Goal: Task Accomplishment & Management: Manage account settings

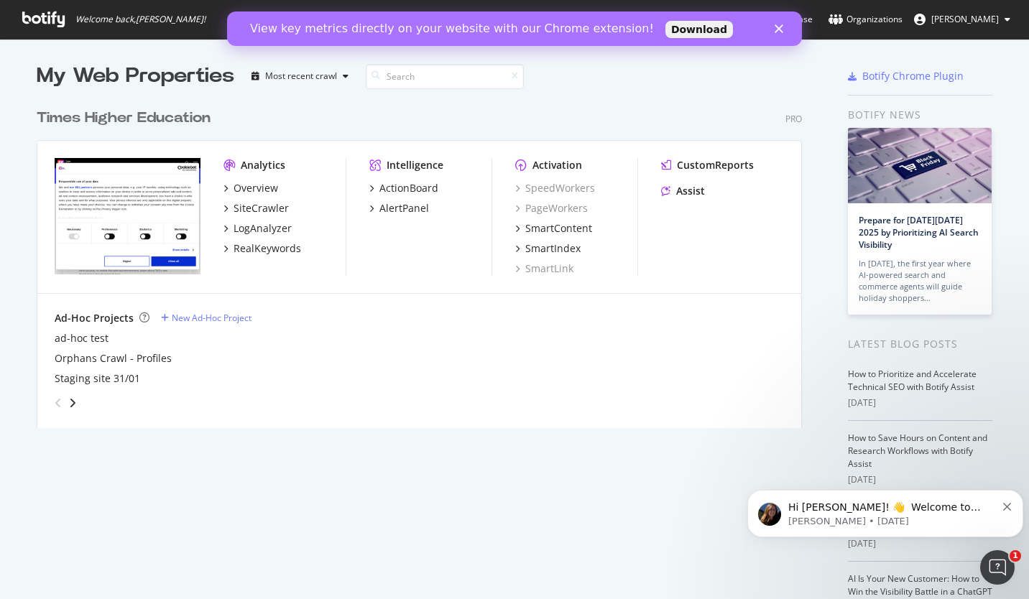
click at [779, 27] on icon "Close" at bounding box center [779, 28] width 9 height 9
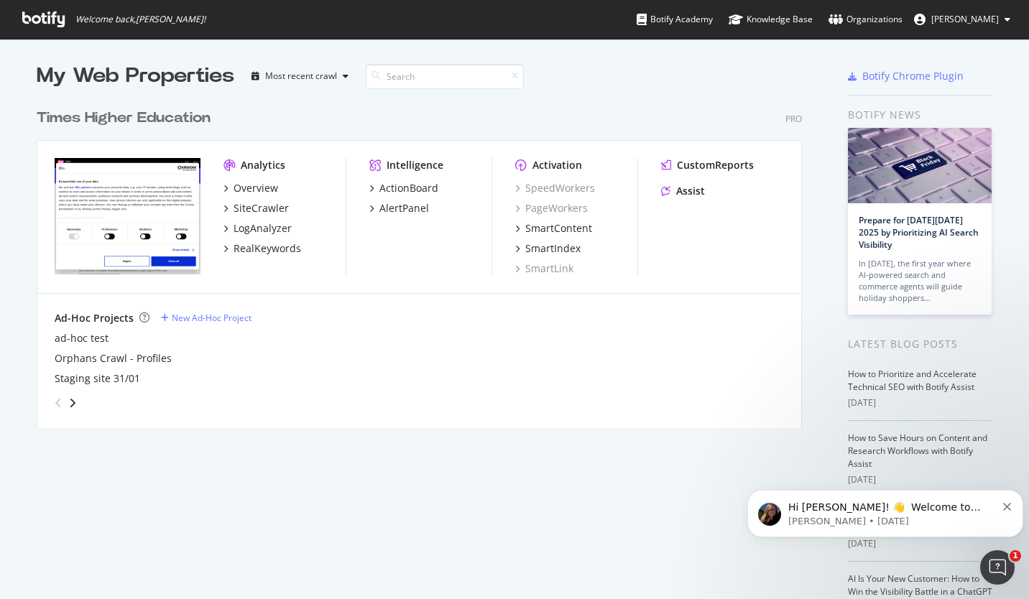
click at [983, 17] on span "[PERSON_NAME]" at bounding box center [965, 19] width 68 height 12
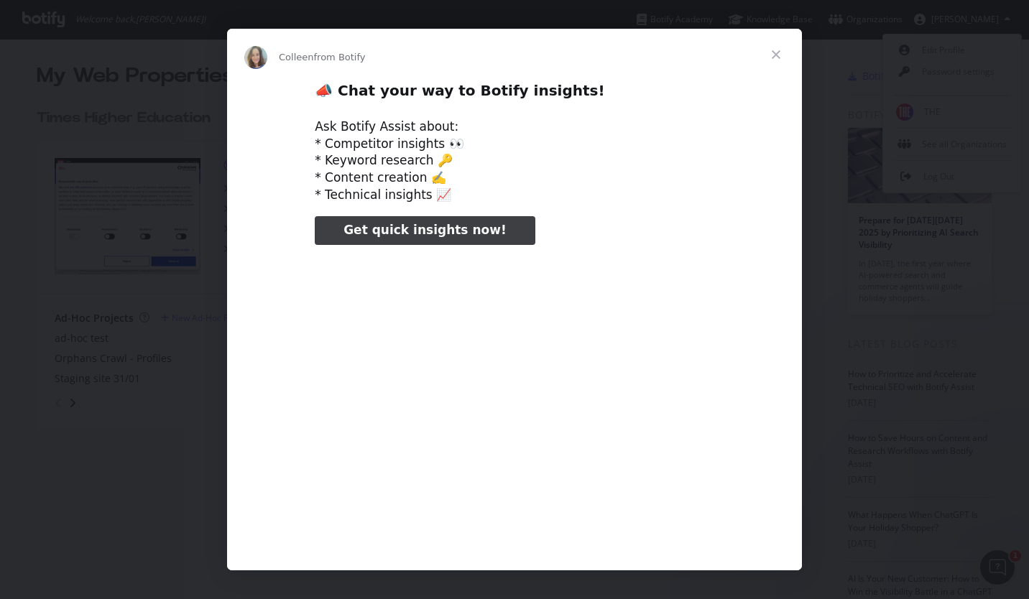
type input "52435"
click at [771, 58] on span "Close" at bounding box center [776, 55] width 52 height 52
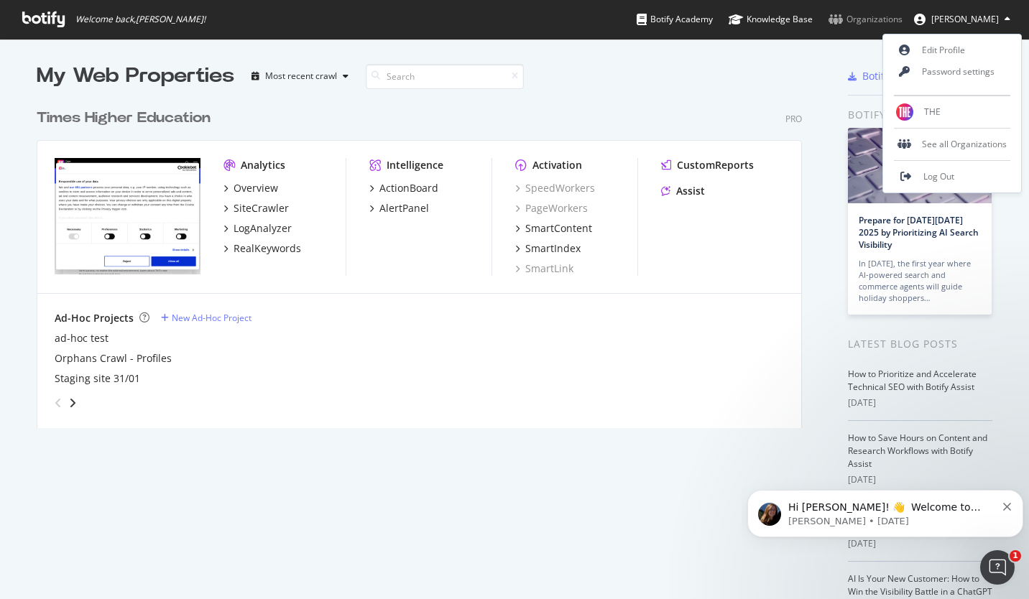
click at [844, 16] on div "Organizations" at bounding box center [866, 19] width 74 height 14
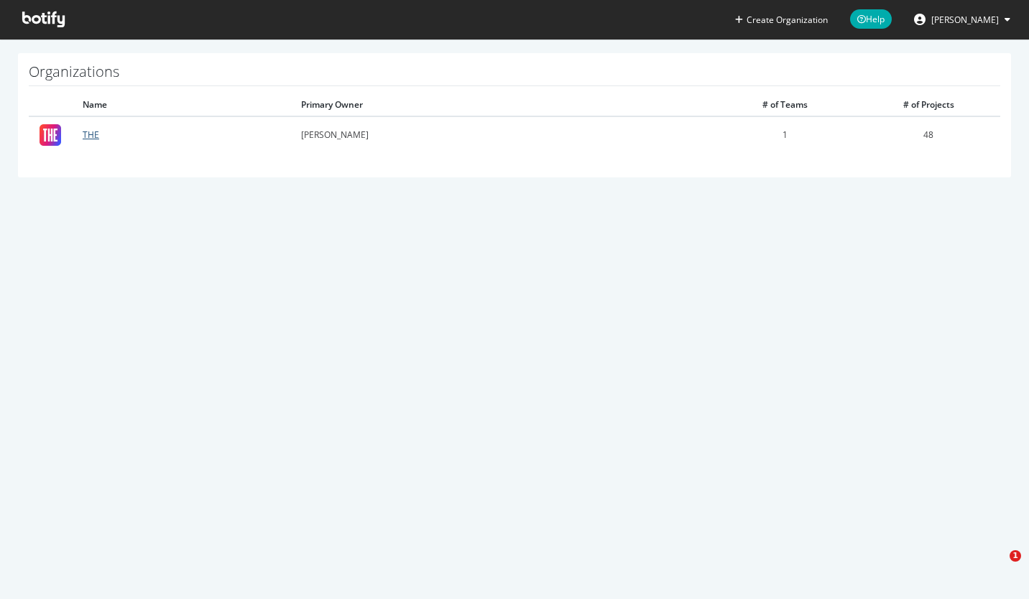
click at [88, 132] on link "THE" at bounding box center [91, 135] width 17 height 12
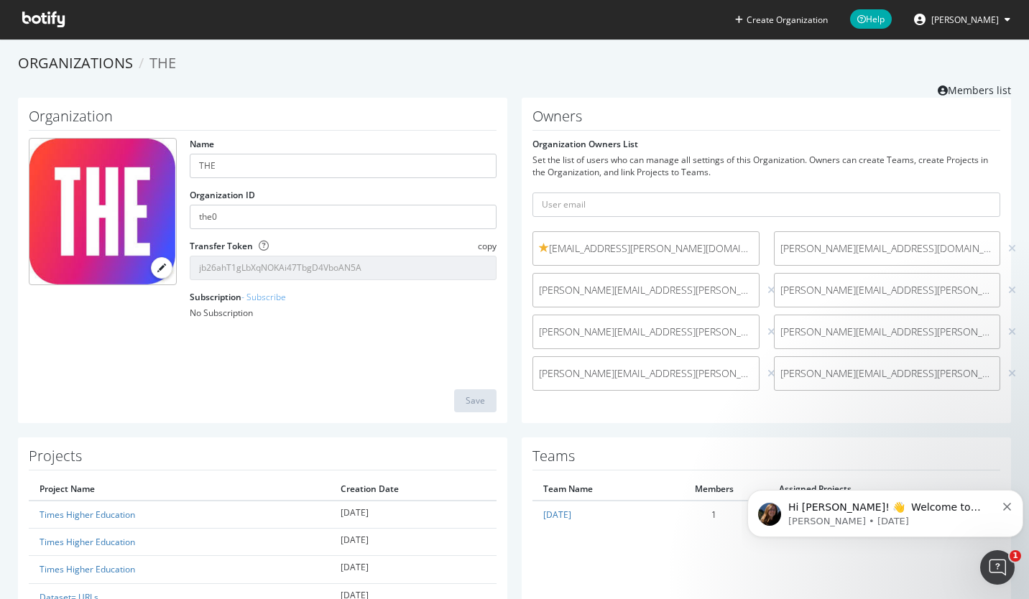
click at [1008, 293] on icon at bounding box center [1012, 290] width 8 height 10
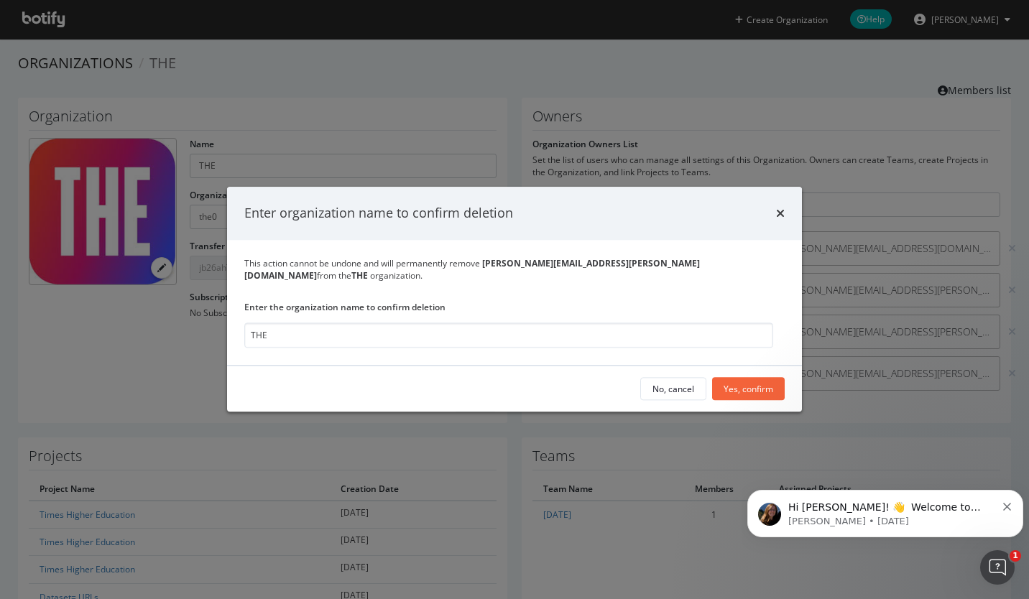
type input "THE"
click at [766, 383] on div "Yes, confirm" at bounding box center [749, 389] width 50 height 12
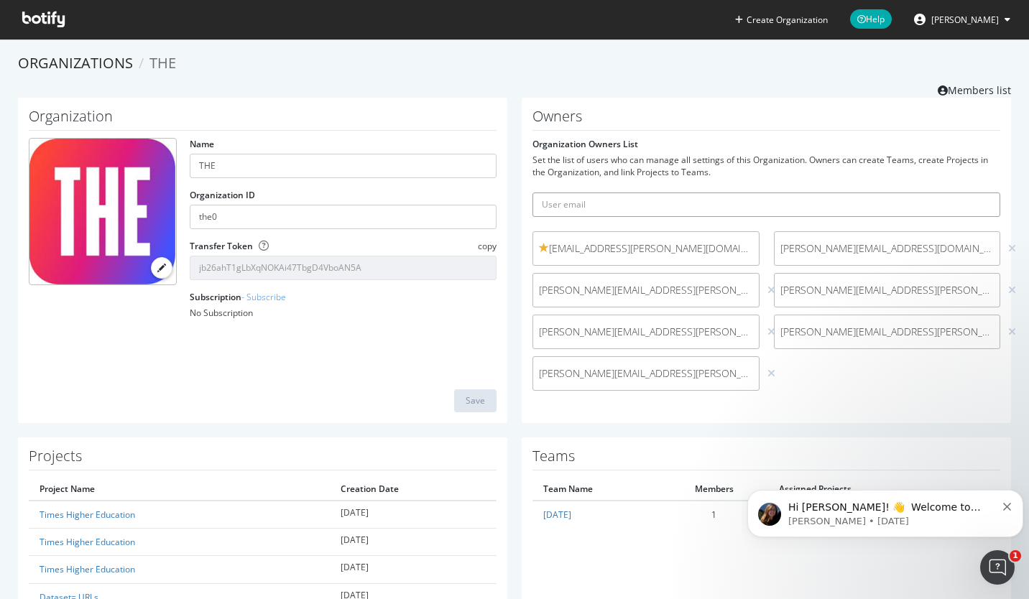
click at [595, 206] on input "text" at bounding box center [767, 205] width 468 height 24
drag, startPoint x: 583, startPoint y: 206, endPoint x: 509, endPoint y: 201, distance: 74.2
click at [515, 203] on div "Owners Organization Owners List Set the list of users who can manage all settin…" at bounding box center [767, 261] width 504 height 326
paste input "[PERSON_NAME][EMAIL_ADDRESS][DOMAIN_NAME]"
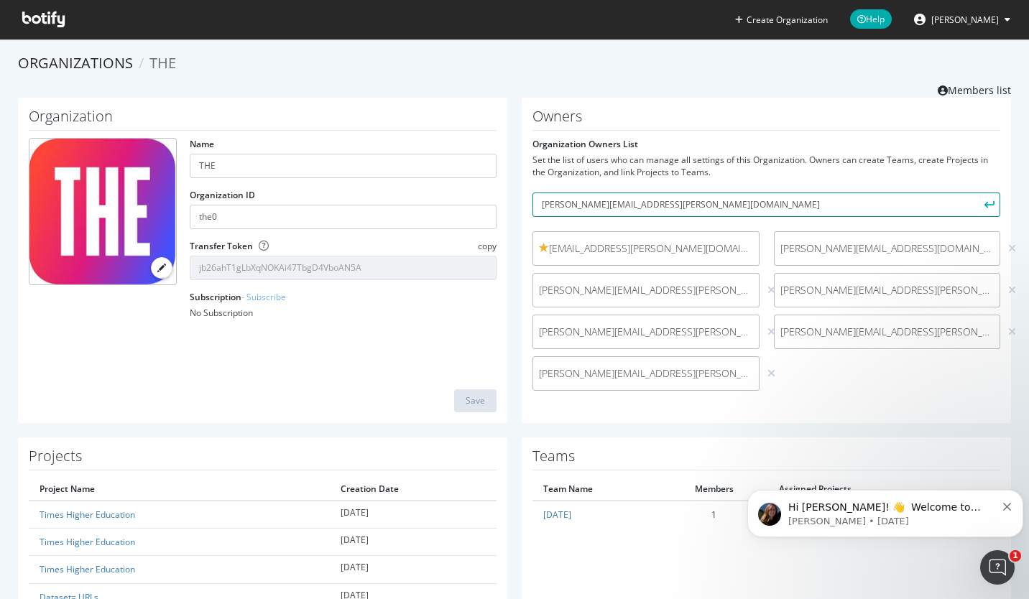
type input "[PERSON_NAME][EMAIL_ADDRESS][PERSON_NAME][DOMAIN_NAME]"
click at [985, 205] on icon "submit" at bounding box center [990, 205] width 10 height 8
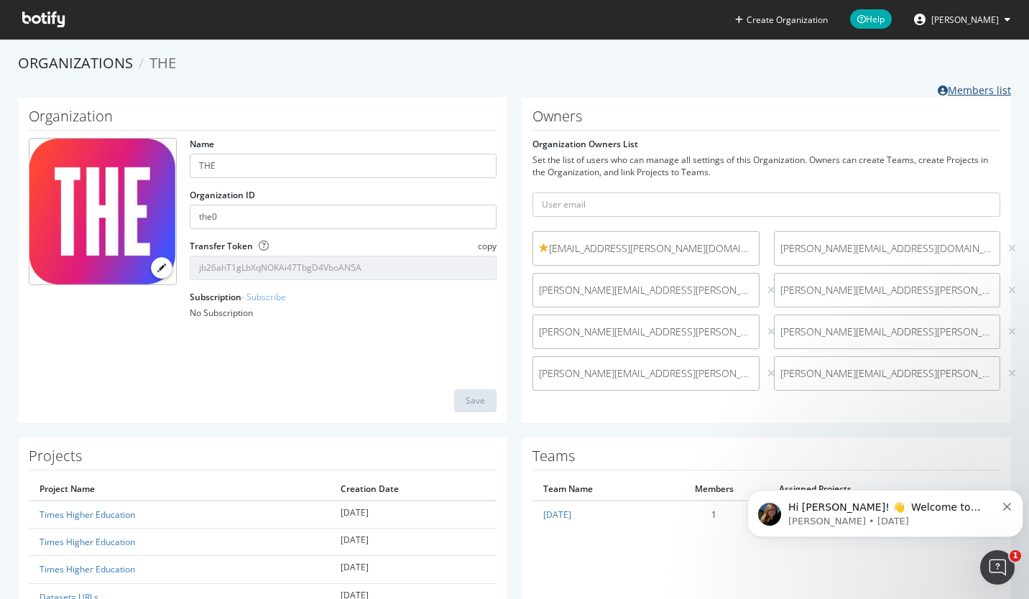
click at [967, 93] on link "Members list" at bounding box center [974, 89] width 73 height 18
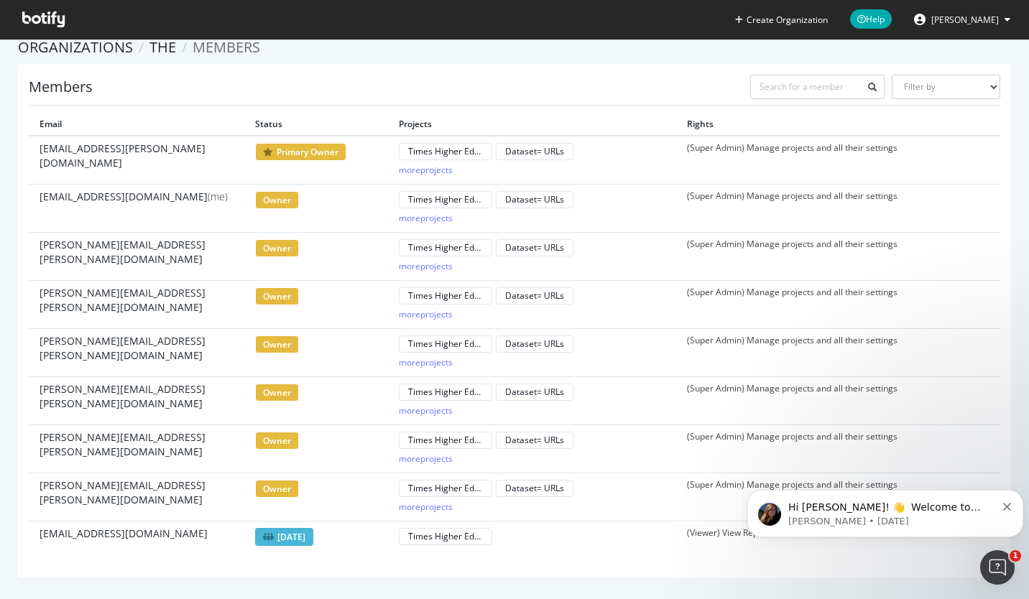
scroll to position [22, 0]
